Goal: Information Seeking & Learning: Learn about a topic

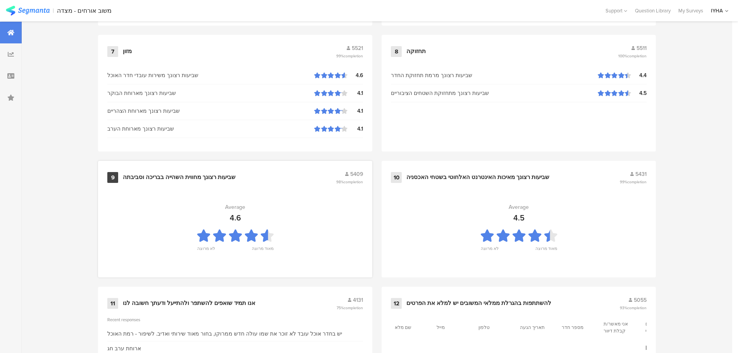
scroll to position [783, 0]
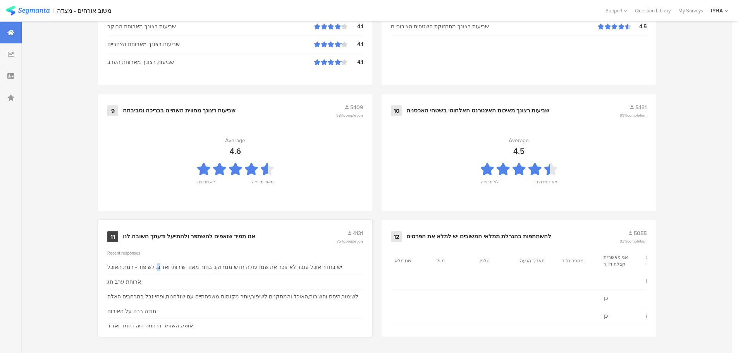
click at [171, 261] on div "יש בחדר אוכל עובד לא זוכר את שמו עולה חדש ממרוקו, בחור מאוד שירותי ואדיב. לשיפו…" at bounding box center [235, 267] width 256 height 15
click at [242, 239] on div "אנו תמיד שואפים להשתפר ולהתייעל ודעתך חשובה לנו" at bounding box center [189, 237] width 132 height 8
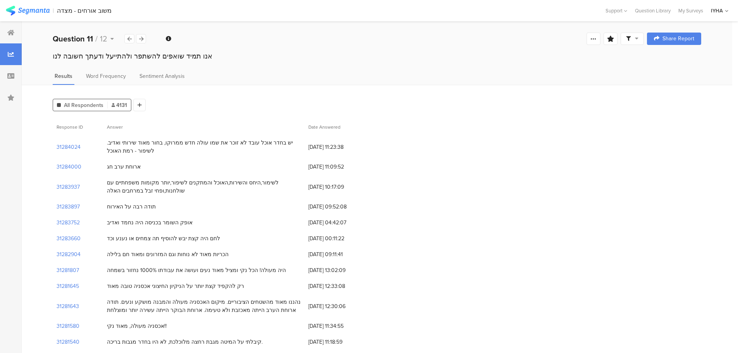
drag, startPoint x: 290, startPoint y: 149, endPoint x: 283, endPoint y: 148, distance: 7.5
click at [283, 148] on div "יש בחדר אוכל עובד לא זוכר את שמו עולה חדש ממרוקו, בחור מאוד שירותי ואדיב. לשיפו…" at bounding box center [204, 147] width 194 height 16
drag, startPoint x: 293, startPoint y: 143, endPoint x: 109, endPoint y: 162, distance: 184.9
click at [142, 174] on div "ארוחת ערב חג" at bounding box center [203, 167] width 201 height 16
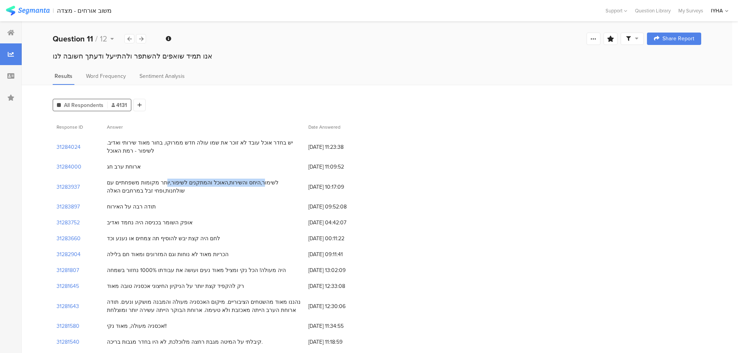
drag, startPoint x: 292, startPoint y: 181, endPoint x: 198, endPoint y: 183, distance: 93.4
click at [198, 183] on div "לשימור,היחס והשירות,האוכל והמתקנים לשיפור,יותר מקומות משפחתיים עם שולחנות,ופחי …" at bounding box center [204, 187] width 194 height 16
click at [185, 185] on div "לשימור,היחס והשירות,האוכל והמתקנים לשיפור,יותר מקומות משפחתיים עם שולחנות,ופחי …" at bounding box center [204, 187] width 194 height 16
click at [67, 223] on section "31283752" at bounding box center [68, 222] width 23 height 8
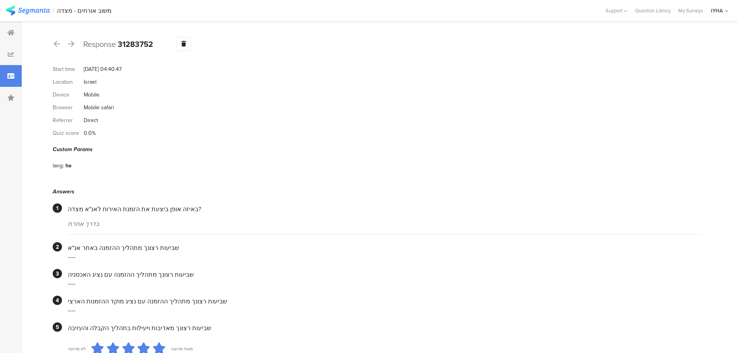
click at [134, 47] on b "31283752" at bounding box center [135, 44] width 35 height 12
click at [87, 99] on div "Device Mobile" at bounding box center [377, 94] width 648 height 13
click at [72, 150] on div "Custom Params" at bounding box center [377, 149] width 648 height 8
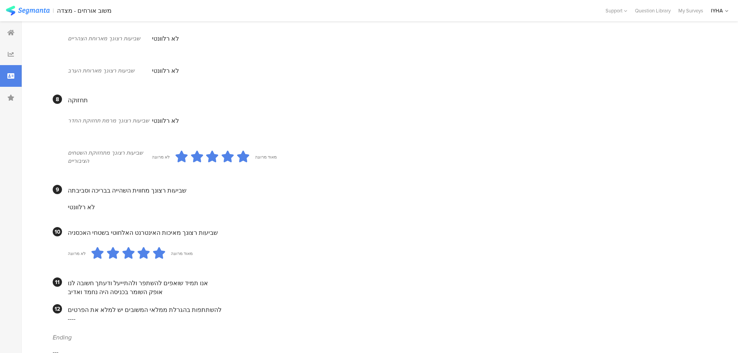
scroll to position [542, 0]
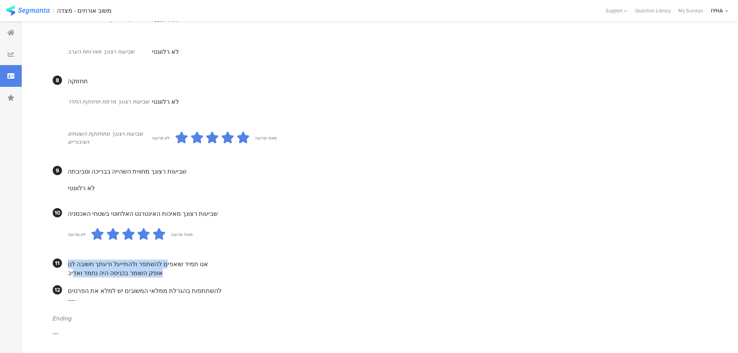
drag, startPoint x: 156, startPoint y: 263, endPoint x: 87, endPoint y: 272, distance: 69.9
click at [87, 272] on div "אנו תמיד שואפים להשתפר ולהתייעל ודעתך חשובה לנו אופק השומר בכניסה היה נחמד ואדיב" at bounding box center [384, 267] width 633 height 19
drag, startPoint x: 75, startPoint y: 301, endPoint x: 55, endPoint y: 301, distance: 20.1
click at [55, 301] on section "12 להשתתפות בהגרלת ממלאי המשובים יש למלא את הפרטים ----" at bounding box center [377, 294] width 648 height 19
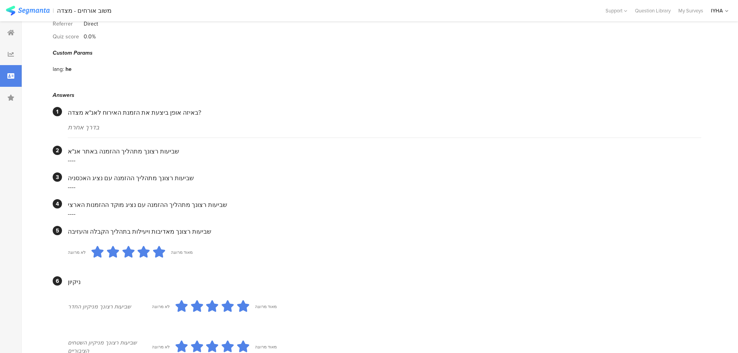
scroll to position [0, 0]
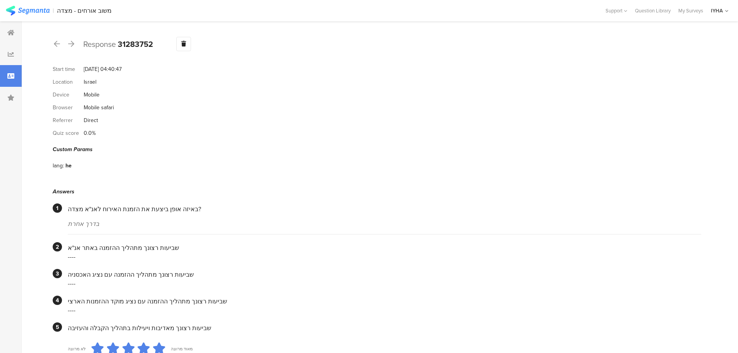
click at [78, 149] on div "Custom Params" at bounding box center [377, 149] width 648 height 8
click at [114, 85] on div "Location [GEOGRAPHIC_DATA]" at bounding box center [377, 82] width 648 height 13
click at [99, 45] on span "Response" at bounding box center [99, 44] width 33 height 12
click at [143, 41] on b "31283752" at bounding box center [135, 44] width 35 height 12
click at [7, 38] on div at bounding box center [11, 33] width 22 height 22
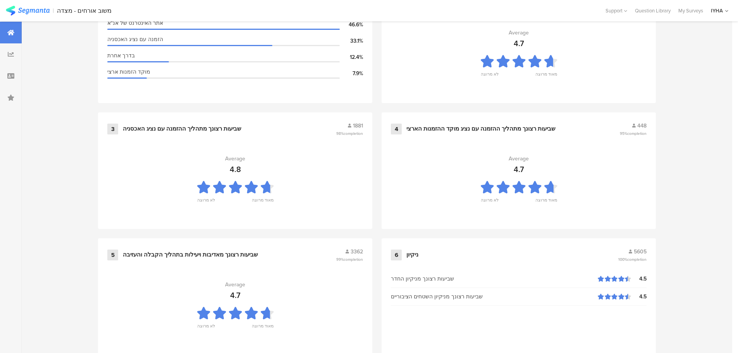
scroll to position [783, 0]
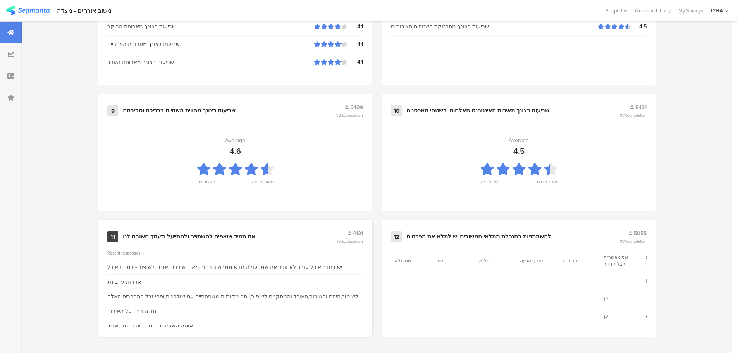
click at [163, 261] on div "יש בחדר אוכל עובד לא זוכר את שמו עולה חדש ממרוקו, בחור מאוד שירותי ואדיב. לשיפו…" at bounding box center [235, 267] width 256 height 15
click at [148, 244] on div "11 אנו תמיד שואפים להשתפר ולהתייעל ודעתך חשובה לנו 4131 75% completion Recent r…" at bounding box center [235, 278] width 274 height 117
click at [235, 233] on div "אנו תמיד שואפים להשתפר ולהתייעל ודעתך חשובה לנו" at bounding box center [189, 237] width 132 height 8
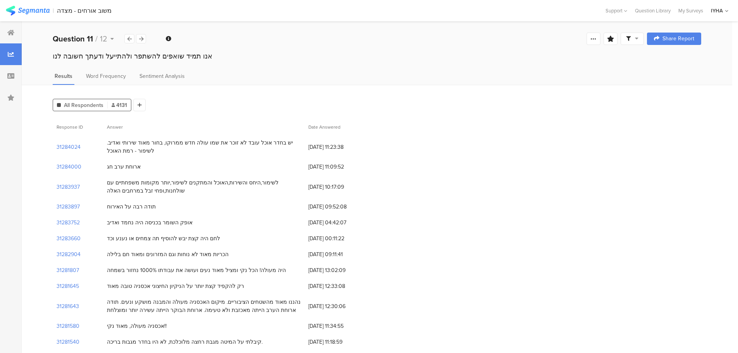
click at [132, 143] on div "יש בחדר אוכל עובד לא זוכר את שמו עולה חדש ממרוקו, בחור מאוד שירותי ואדיב. לשיפו…" at bounding box center [204, 147] width 194 height 16
click at [76, 147] on section "31284024" at bounding box center [69, 147] width 24 height 8
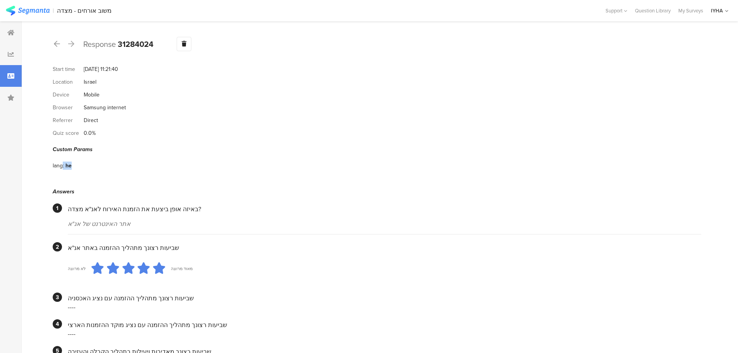
drag, startPoint x: 69, startPoint y: 164, endPoint x: 62, endPoint y: 164, distance: 6.2
click at [62, 164] on div "lang: he" at bounding box center [377, 165] width 648 height 13
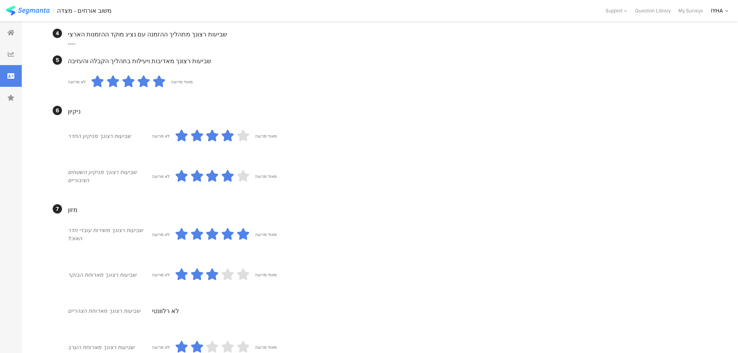
scroll to position [651, 0]
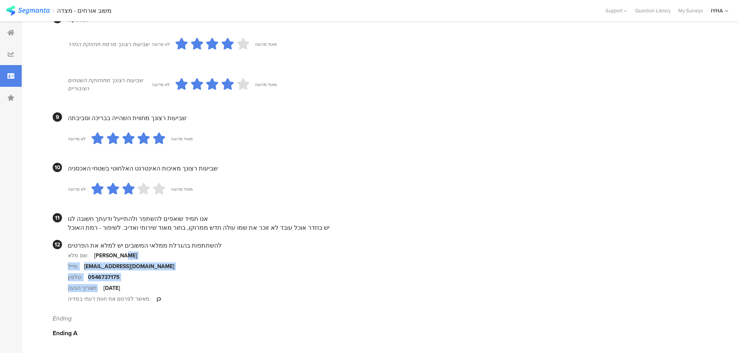
drag, startPoint x: 127, startPoint y: 256, endPoint x: 98, endPoint y: 290, distance: 44.8
click at [98, 290] on div "שם מלא: [PERSON_NAME] מייל: [EMAIL_ADDRESS][DOMAIN_NAME] טלפון: 0546737175 תארי…" at bounding box center [384, 277] width 633 height 54
click at [135, 288] on section "תאריך הגעה: [DATE]" at bounding box center [384, 287] width 633 height 11
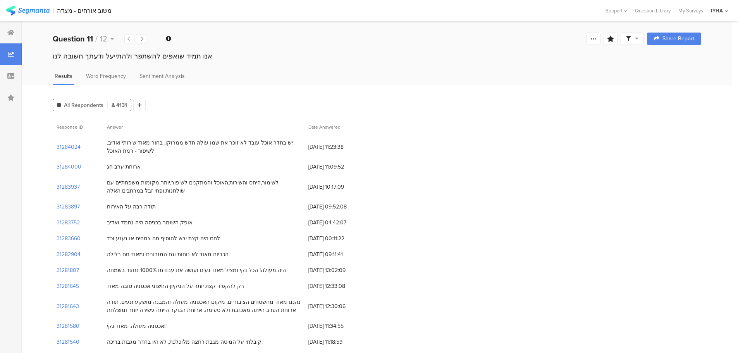
click at [167, 223] on div "אופק השומר בכניסה היה נחמד ואדיב" at bounding box center [150, 222] width 86 height 8
click at [78, 224] on section "31283752" at bounding box center [68, 222] width 23 height 8
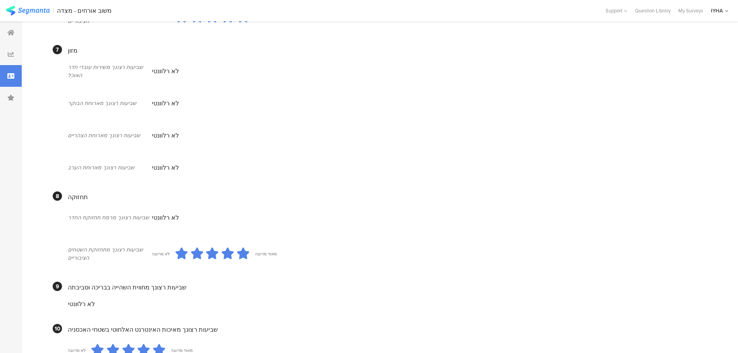
scroll to position [542, 0]
